Goal: Transaction & Acquisition: Purchase product/service

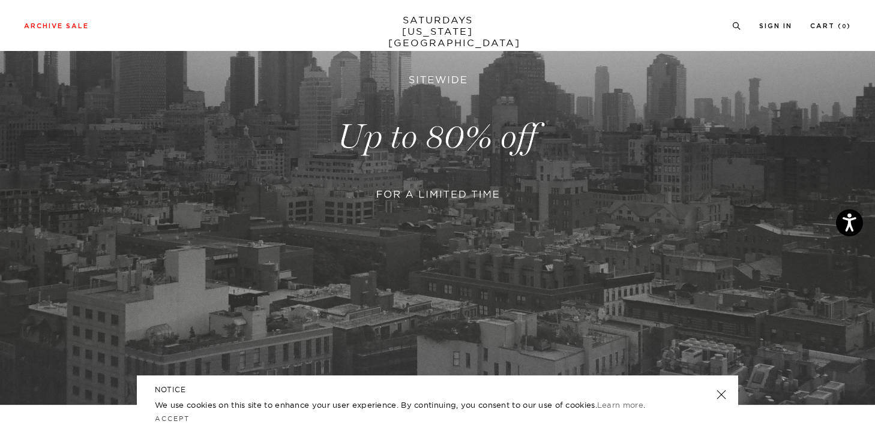
scroll to position [182, 0]
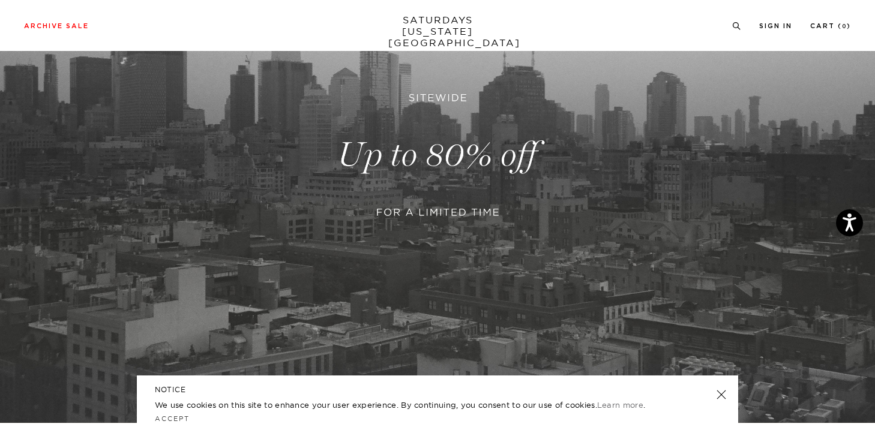
click at [498, 250] on link at bounding box center [437, 155] width 875 height 536
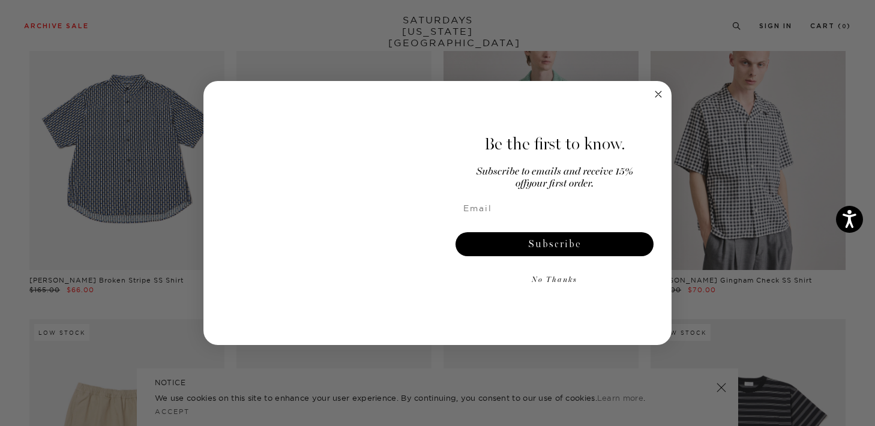
scroll to position [1857, 0]
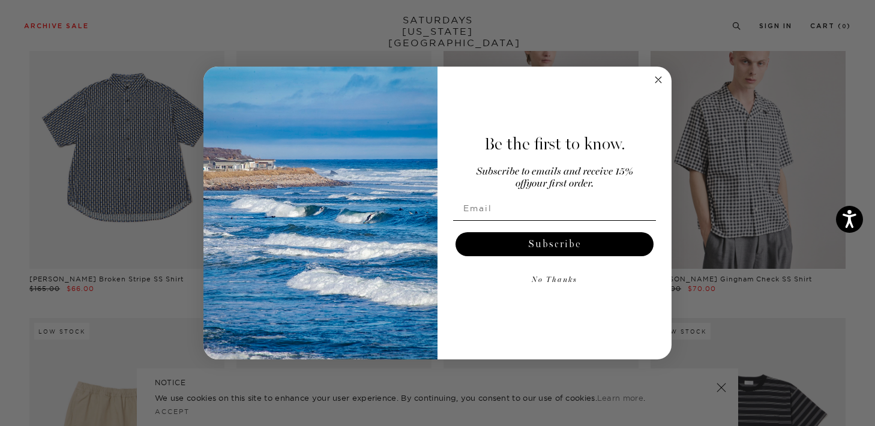
click at [657, 80] on icon "Close dialog" at bounding box center [658, 80] width 14 height 14
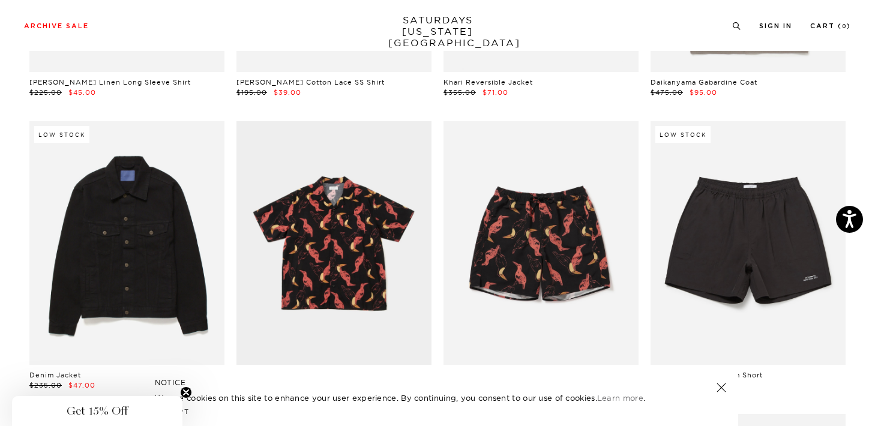
scroll to position [4114, 1]
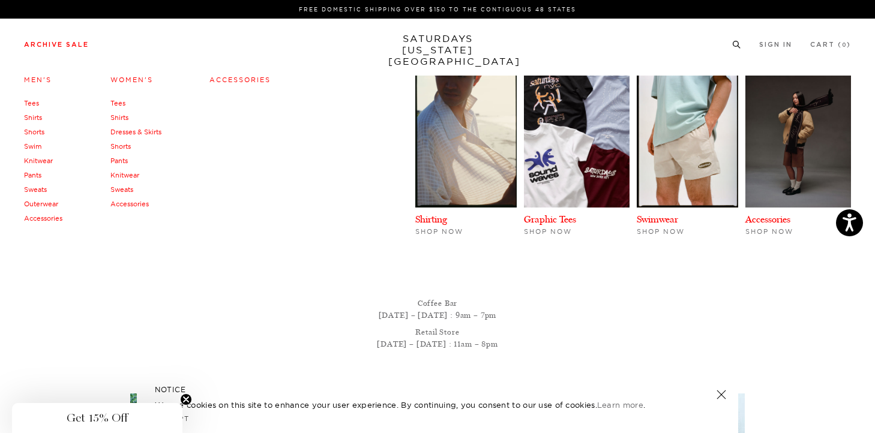
click at [37, 101] on link "Tees" at bounding box center [31, 103] width 15 height 8
